Goal: Complete application form

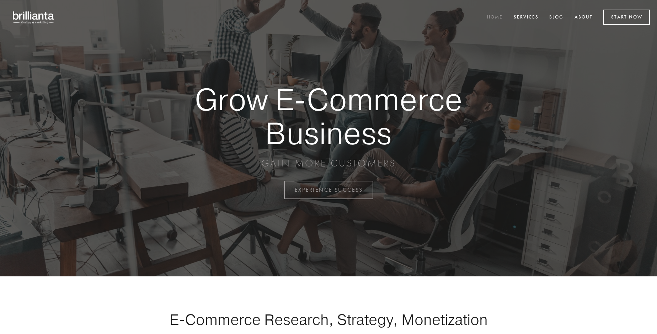
scroll to position [1863, 0]
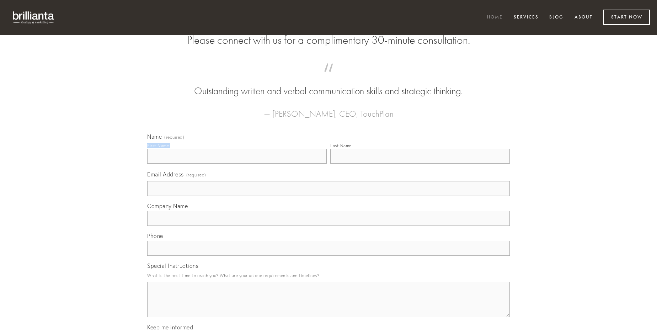
type input "[PERSON_NAME]"
click at [420, 163] on input "Last Name" at bounding box center [419, 156] width 179 height 15
type input "[PERSON_NAME]"
click at [328, 196] on input "Email Address (required)" at bounding box center [328, 188] width 362 height 15
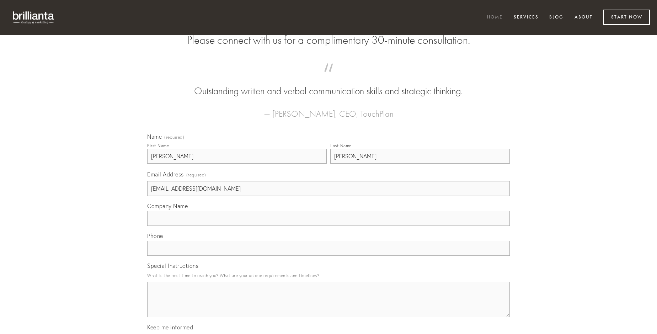
type input "[EMAIL_ADDRESS][DOMAIN_NAME]"
click at [328, 226] on input "Company Name" at bounding box center [328, 218] width 362 height 15
type input "thorax"
click at [328, 255] on input "text" at bounding box center [328, 248] width 362 height 15
click at [328, 306] on textarea "Special Instructions" at bounding box center [328, 299] width 362 height 36
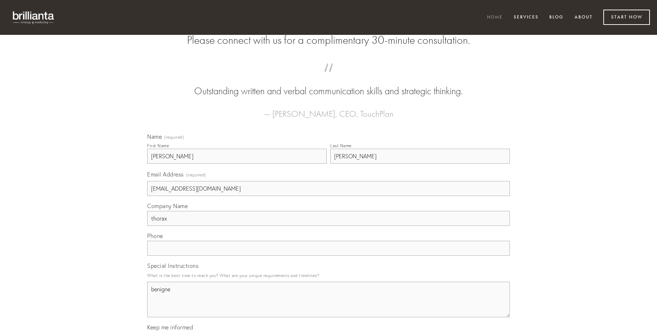
type textarea "benigne"
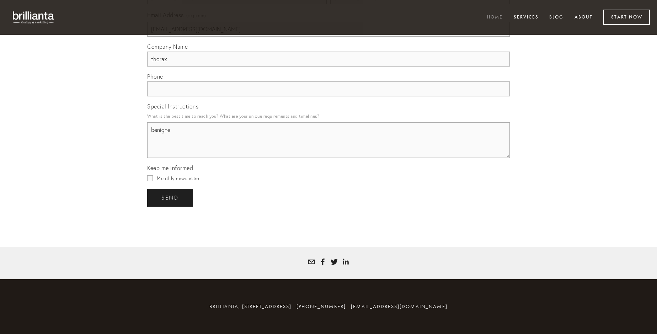
click at [171, 197] on span "send" at bounding box center [169, 197] width 17 height 6
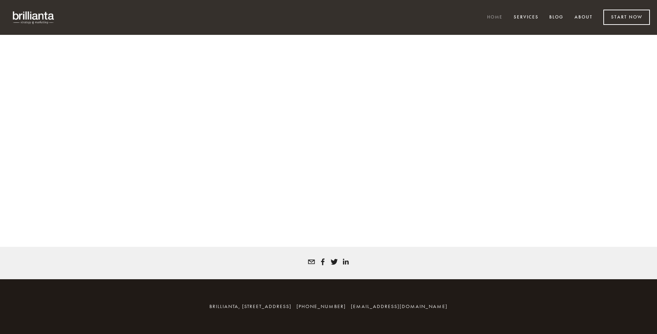
scroll to position [1853, 0]
